Goal: Task Accomplishment & Management: Manage account settings

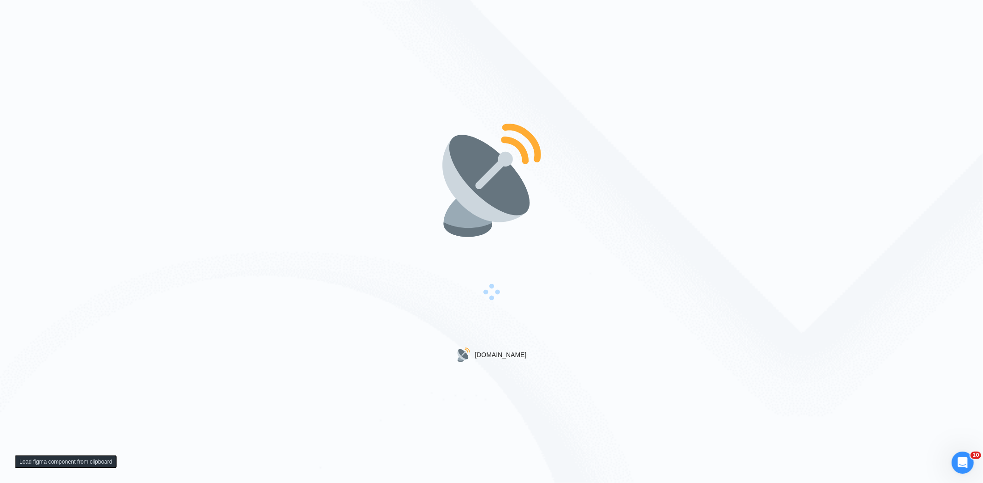
click at [241, 335] on div "Gigradar.io" at bounding box center [491, 241] width 983 height 483
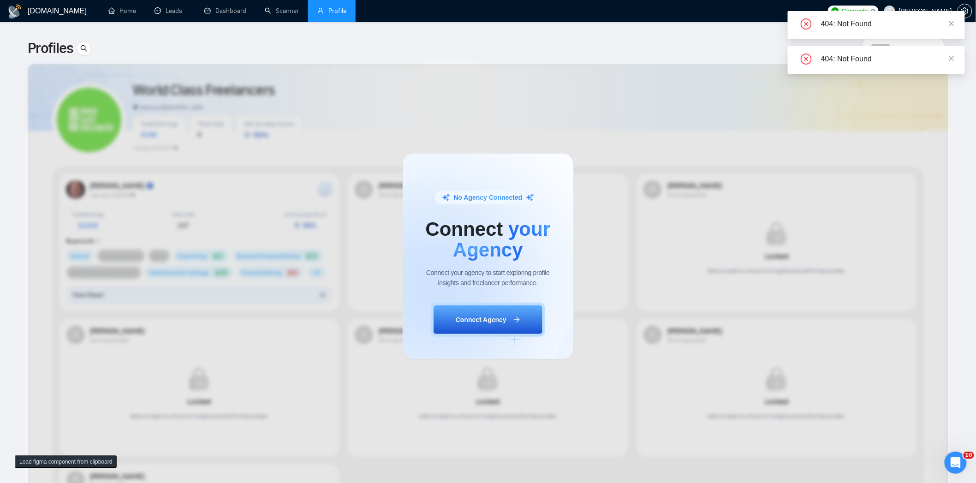
click at [957, 57] on div "404: Not Found" at bounding box center [875, 60] width 177 height 28
click at [952, 58] on div "No Agency Connected Connect your Agency Connect your agency to start exploring …" at bounding box center [488, 256] width 976 height 453
click at [950, 20] on icon "close" at bounding box center [951, 23] width 6 height 6
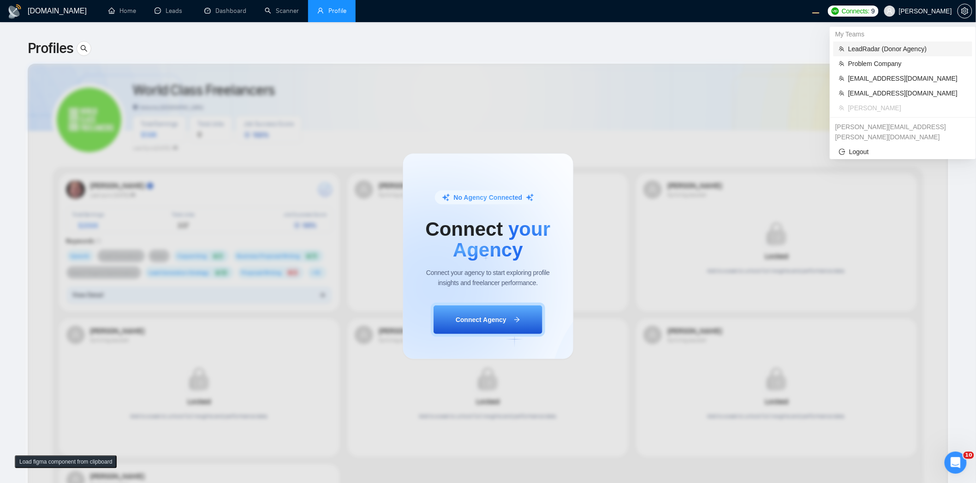
click at [888, 47] on span "LeadRadar (Donor Agency)" at bounding box center [907, 49] width 118 height 10
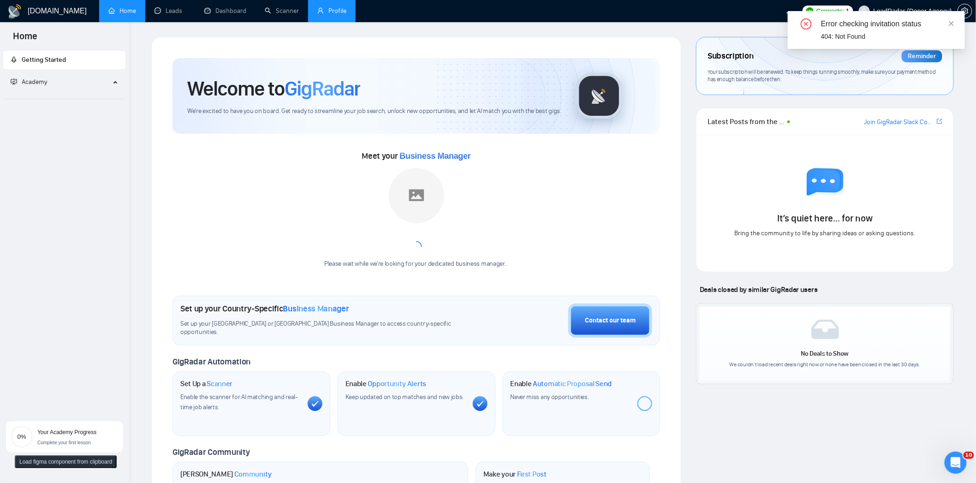
click at [335, 9] on link "Profile" at bounding box center [331, 11] width 29 height 8
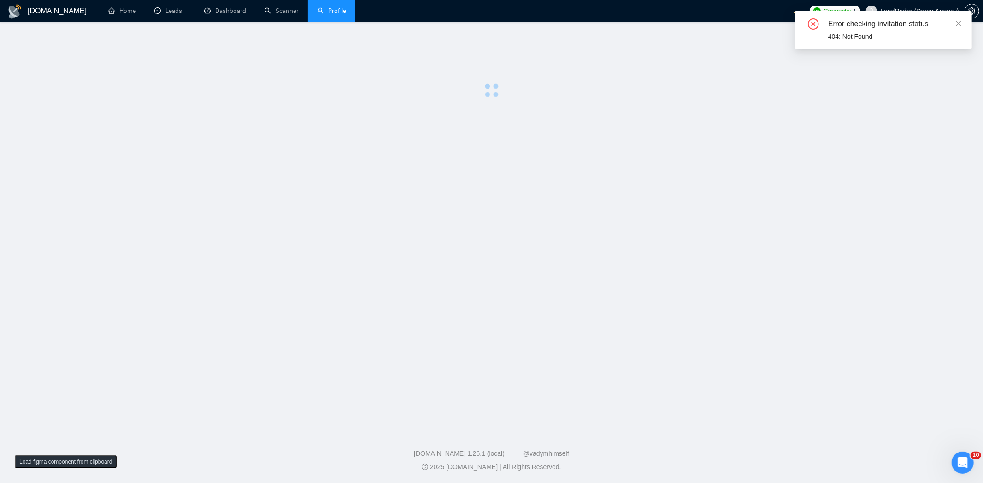
click at [964, 20] on div "Error checking invitation status 404: Not Found" at bounding box center [883, 30] width 177 height 38
click at [960, 21] on div "Error checking invitation status 404: Not Found" at bounding box center [883, 30] width 177 height 38
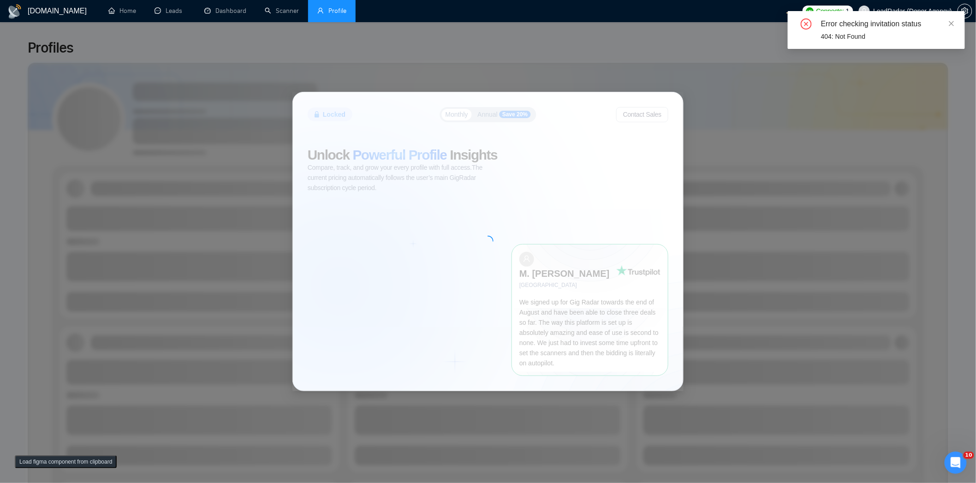
click at [947, 21] on div "Error checking invitation status" at bounding box center [887, 23] width 133 height 11
click at [950, 21] on icon "close" at bounding box center [951, 23] width 6 height 6
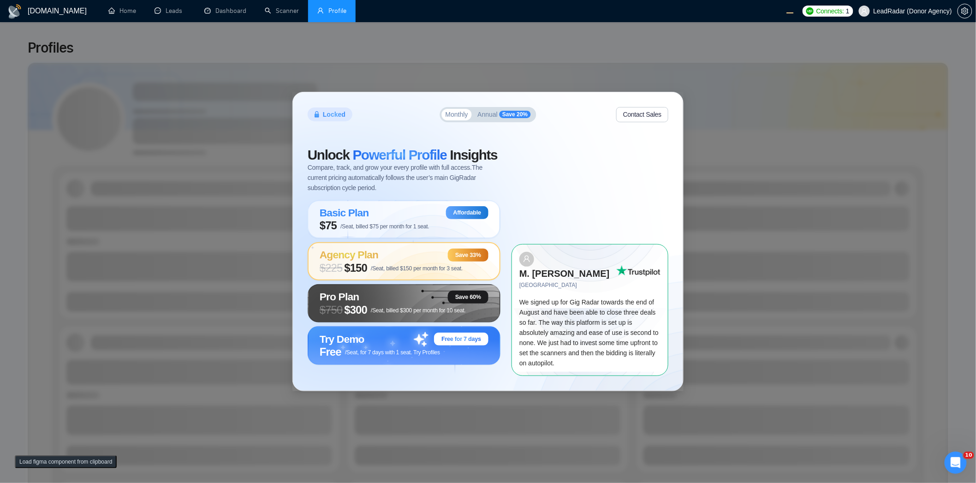
click at [382, 260] on div "Agency Plan Save 33%" at bounding box center [404, 255] width 169 height 13
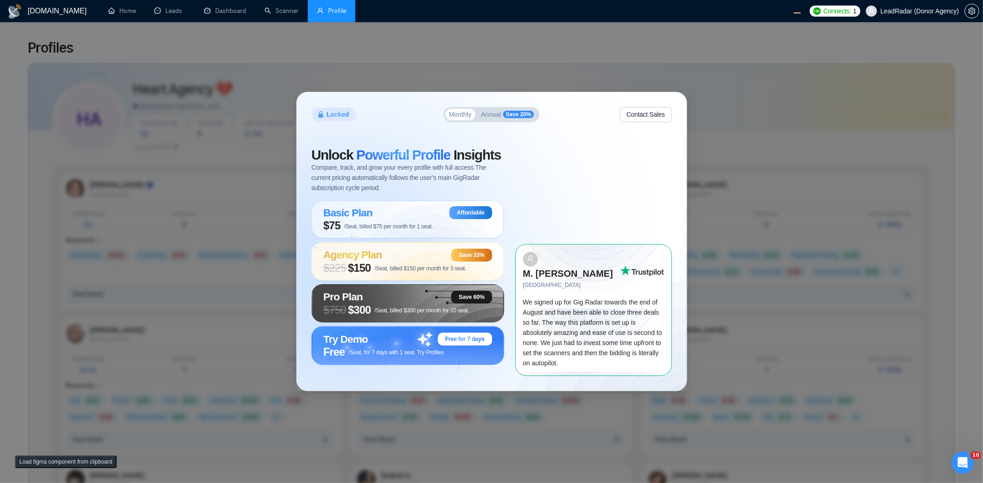
click at [259, 54] on div "Locked Monthly Annual Save 20% Contact Sales Unlock Powerful Profile Insights C…" at bounding box center [491, 241] width 983 height 483
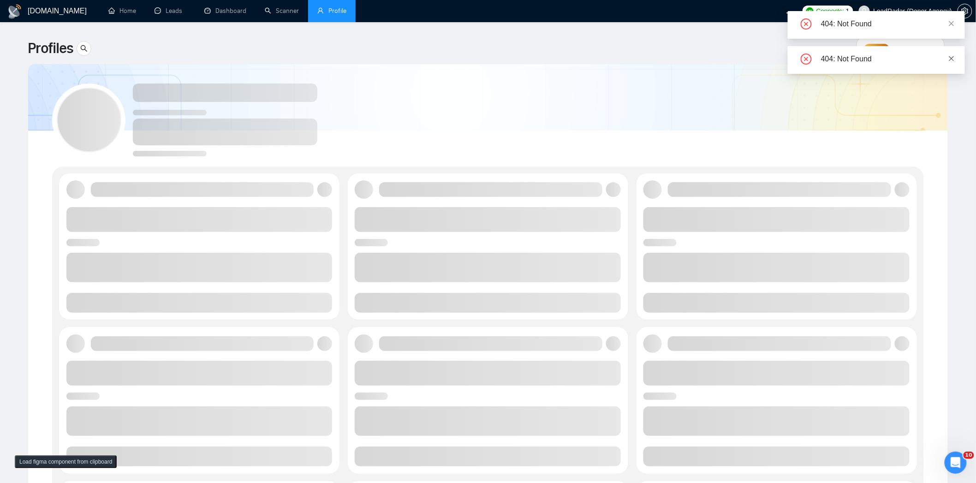
click at [953, 59] on icon "close" at bounding box center [951, 58] width 5 height 5
click at [952, 22] on icon "close" at bounding box center [951, 23] width 6 height 6
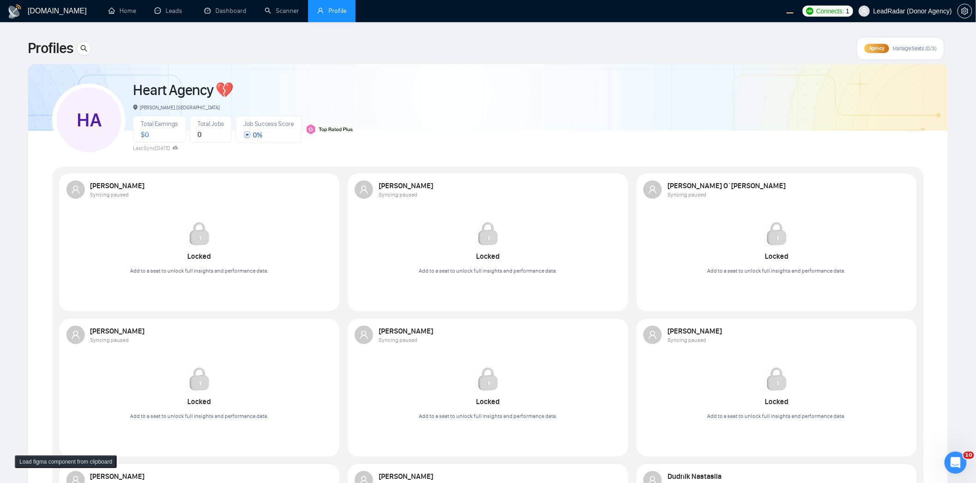
click at [878, 49] on span "Agency" at bounding box center [876, 48] width 15 height 6
click at [872, 47] on span "Agency" at bounding box center [876, 48] width 15 height 6
click at [919, 46] on span "Manage Seats (0/3)" at bounding box center [915, 48] width 44 height 7
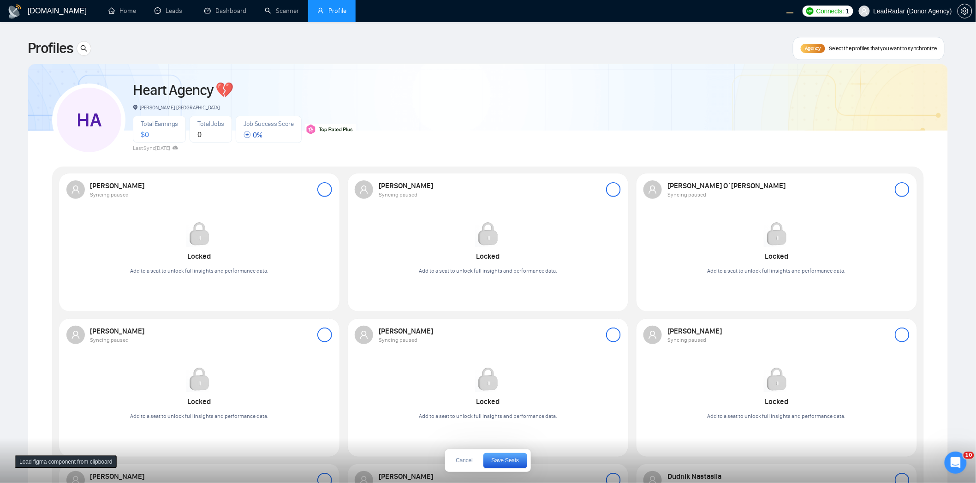
click at [323, 186] on div at bounding box center [324, 189] width 15 height 15
click at [619, 189] on div at bounding box center [613, 189] width 15 height 15
click at [914, 184] on div "Robert O`kruk Syncing paused Locked Add to a seat to unlock full insights and p…" at bounding box center [776, 232] width 277 height 114
click at [900, 192] on div at bounding box center [901, 189] width 15 height 15
click at [494, 464] on button "Save Seats" at bounding box center [505, 460] width 44 height 15
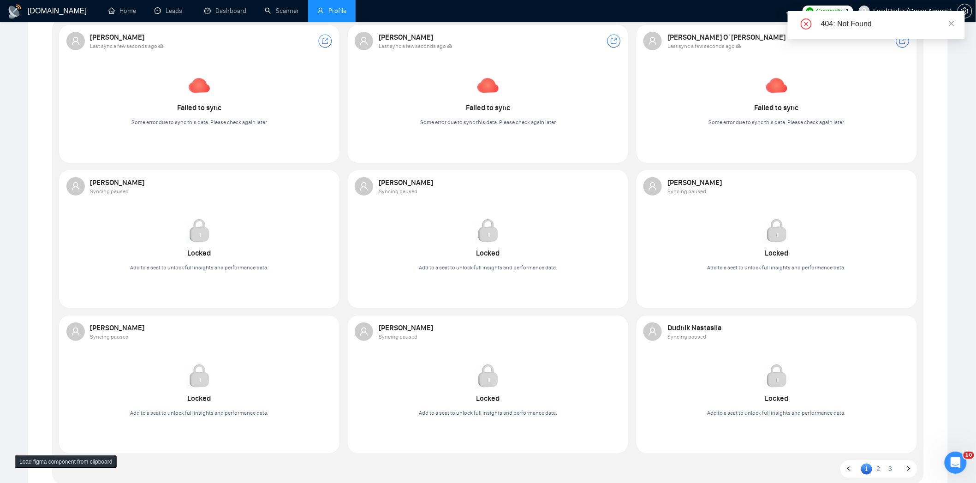
scroll to position [61, 0]
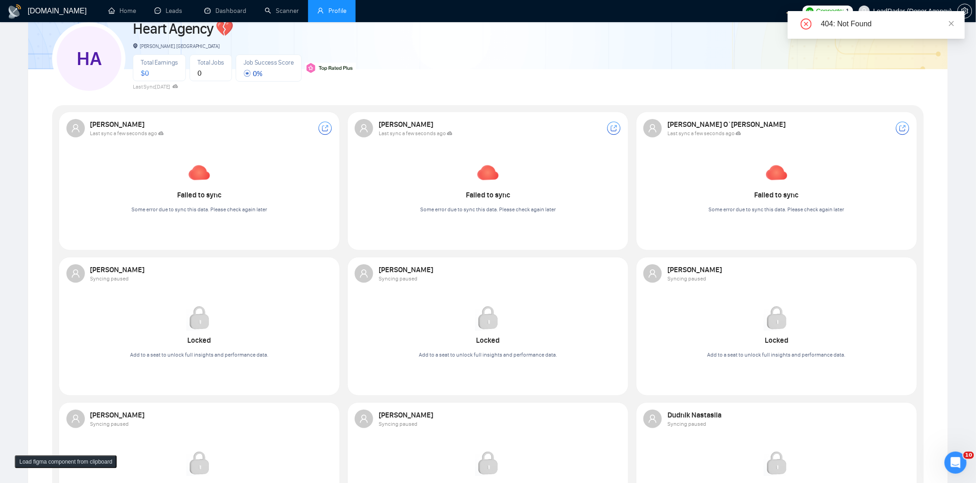
click at [668, 89] on div "HA Heart Agency 💔 Boardman, United States Total Earnings $ 0 Total Jobs 0 Job S…" at bounding box center [487, 55] width 871 height 82
click at [194, 173] on img at bounding box center [199, 173] width 26 height 26
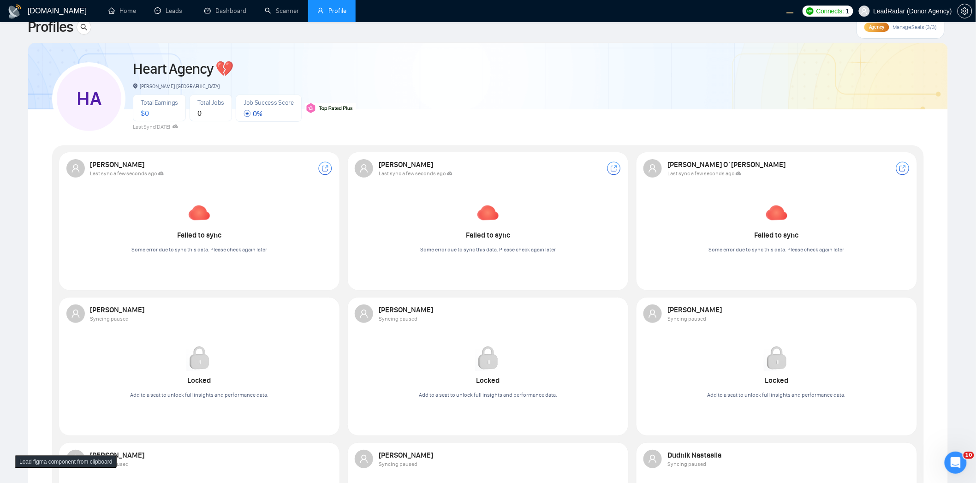
scroll to position [0, 0]
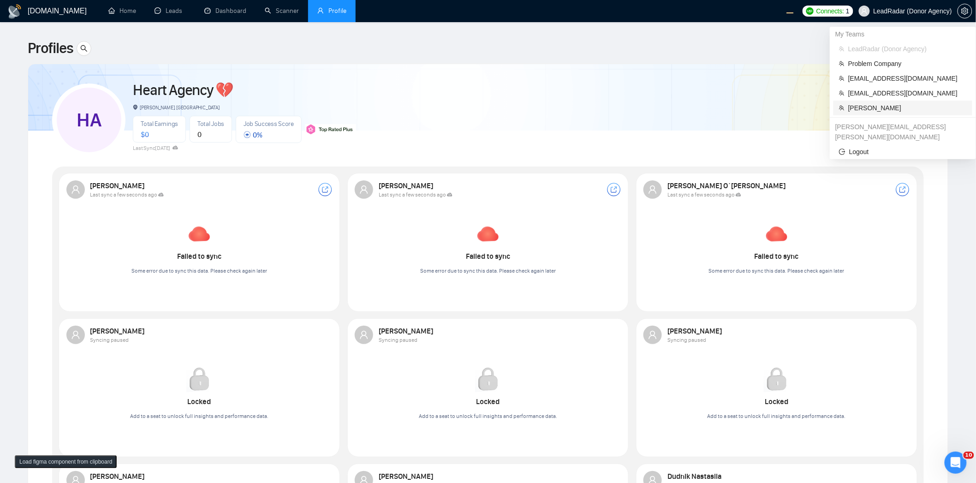
click at [871, 112] on span "Robert O'Kruk" at bounding box center [907, 108] width 118 height 10
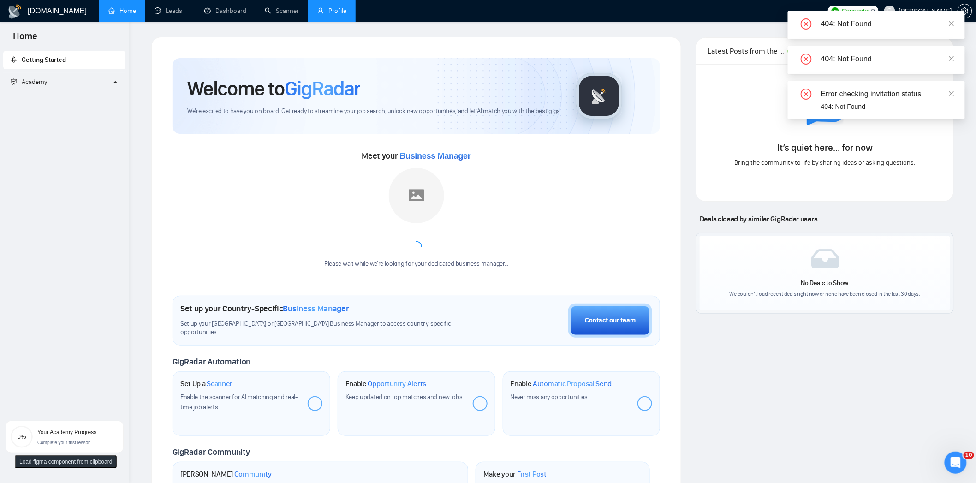
click at [320, 15] on link "Profile" at bounding box center [331, 11] width 29 height 8
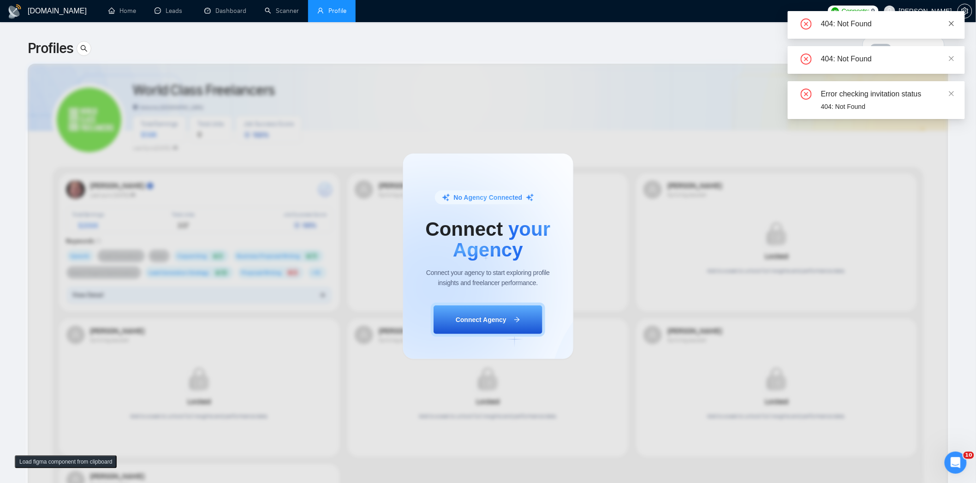
click at [953, 20] on icon "close" at bounding box center [951, 23] width 6 height 6
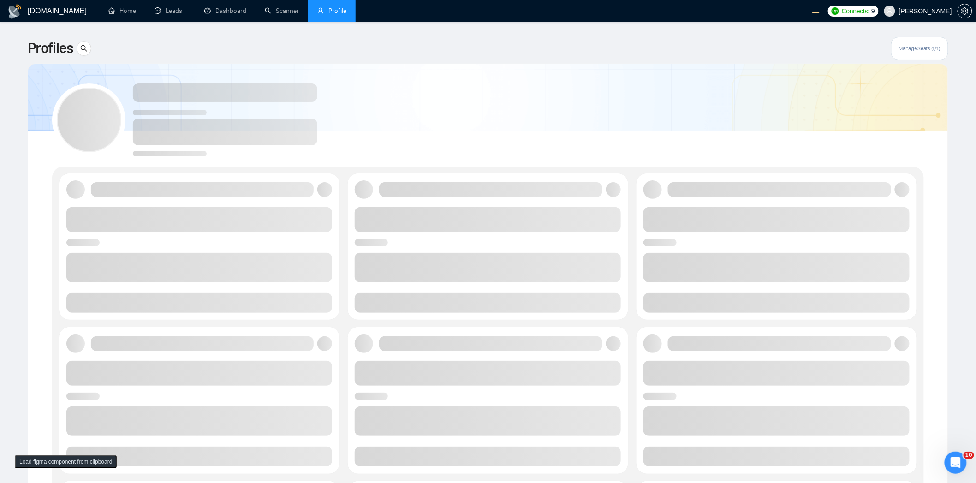
click at [474, 91] on div at bounding box center [487, 116] width 871 height 82
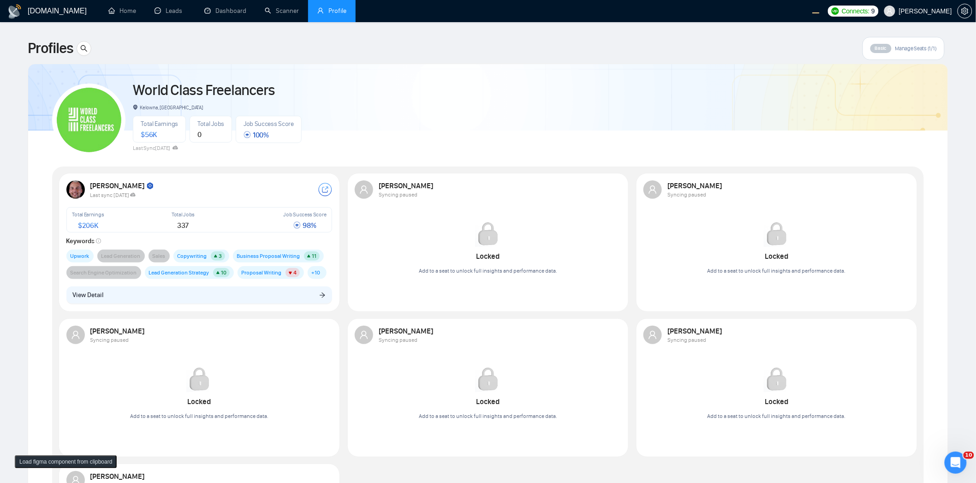
click at [121, 298] on button "View Detail" at bounding box center [199, 295] width 266 height 18
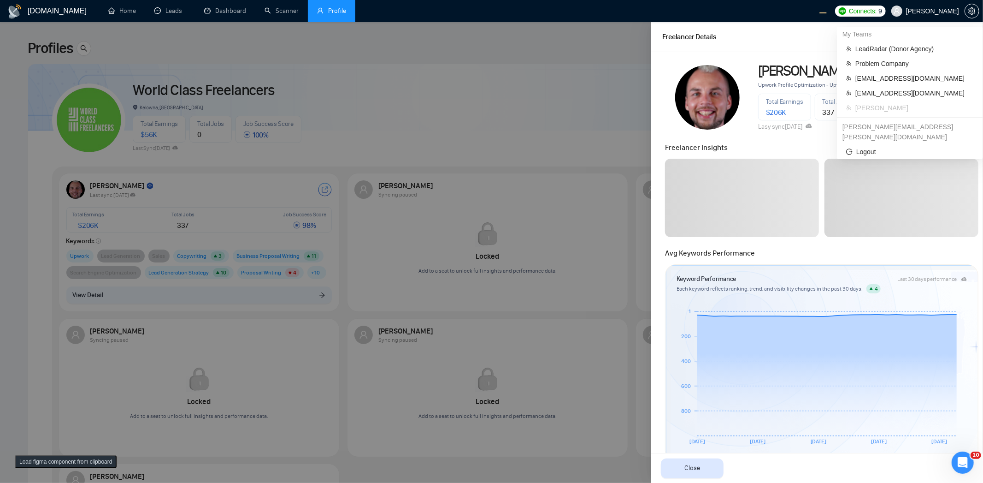
click at [940, 11] on span "[PERSON_NAME]" at bounding box center [932, 11] width 53 height 0
click at [892, 63] on span "Problem Company" at bounding box center [915, 64] width 118 height 10
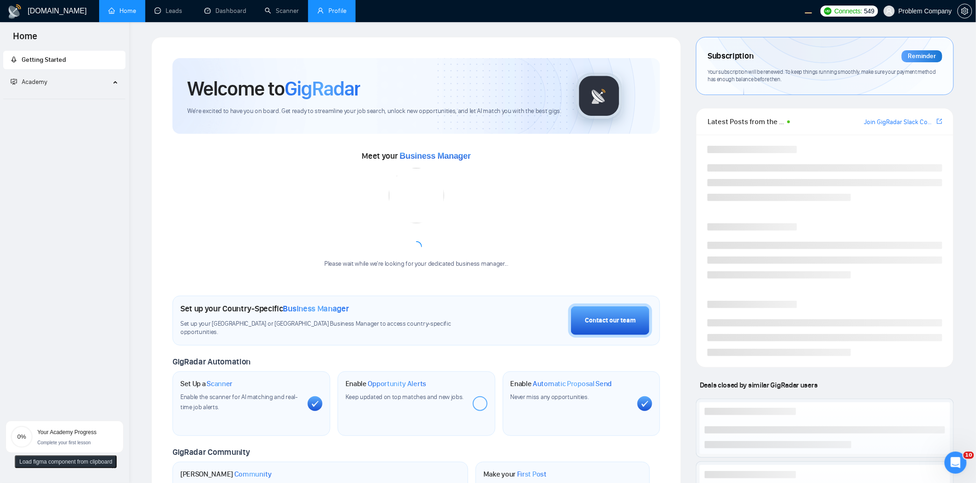
click at [317, 7] on link "Profile" at bounding box center [331, 11] width 29 height 8
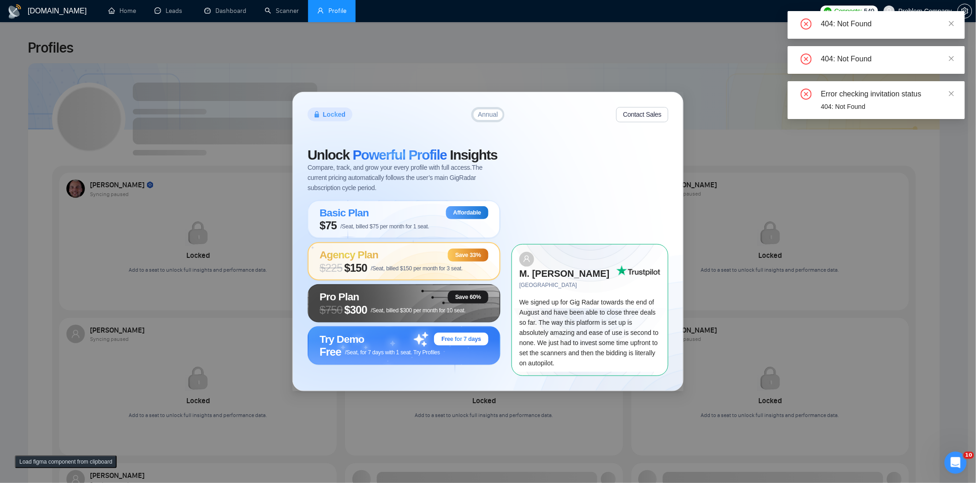
click at [397, 260] on div "Agency Plan Save 33%" at bounding box center [404, 255] width 169 height 13
